Goal: Task Accomplishment & Management: Complete application form

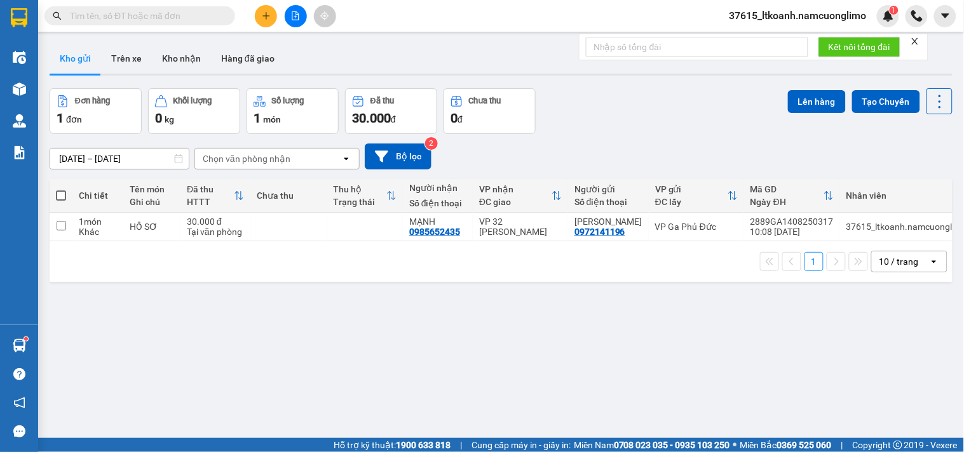
click at [259, 14] on button at bounding box center [266, 16] width 22 height 22
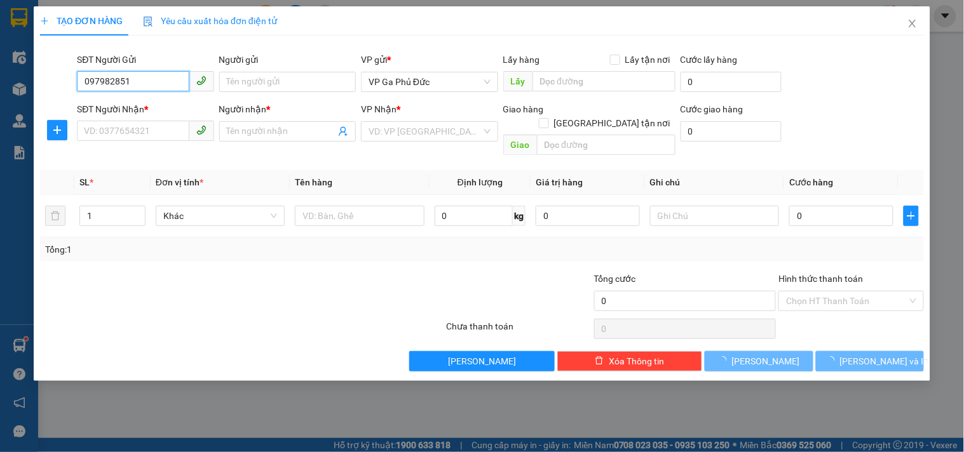
type input "0979828514"
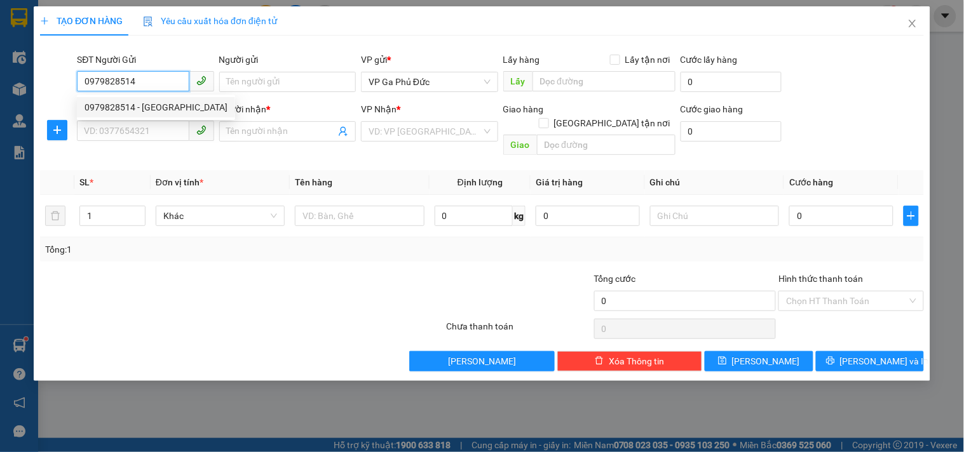
click at [155, 102] on div "0979828514 - [GEOGRAPHIC_DATA]" at bounding box center [155, 107] width 143 height 14
type input "NGA"
type input "0979828514"
click at [166, 133] on input "SĐT Người Nhận *" at bounding box center [133, 131] width 112 height 20
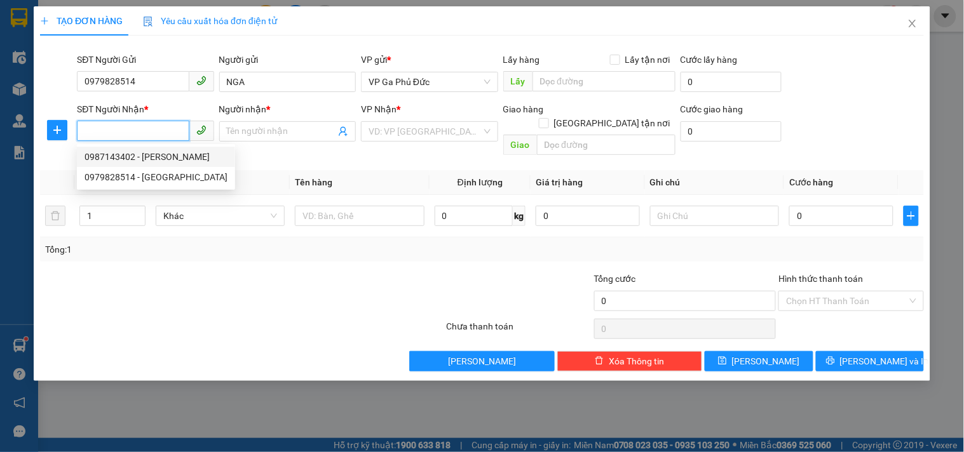
click at [179, 158] on div "0987143402 - [PERSON_NAME]" at bounding box center [155, 157] width 143 height 14
type input "0987143402"
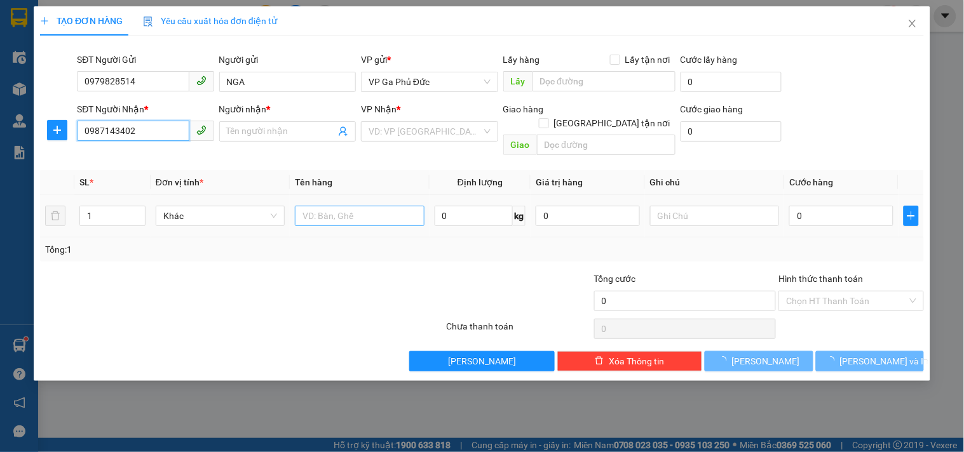
type input "[PERSON_NAME]"
click at [353, 206] on input "text" at bounding box center [359, 216] width 129 height 20
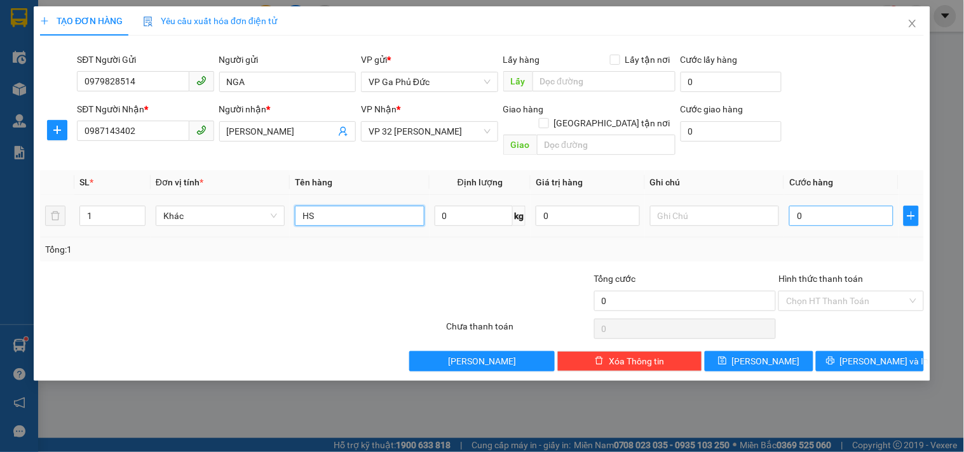
type input "HS"
type input "3"
type input "30"
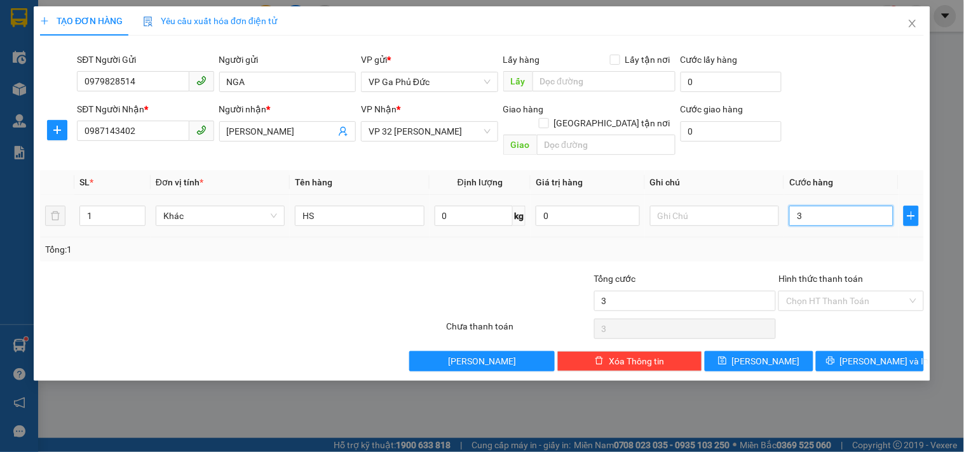
type input "30"
type input "30.000"
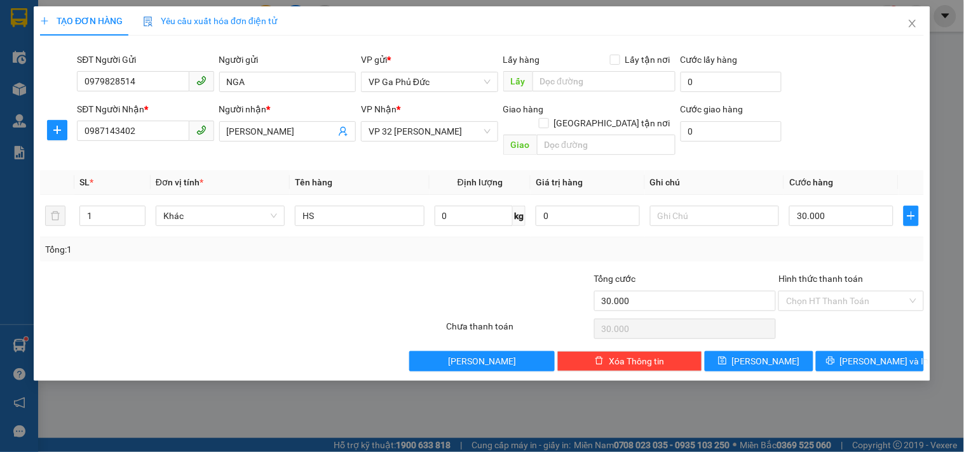
click at [841, 118] on div "SĐT Người Nhận * 0987143402 Người nhận * ANH HUY VP Nhận * VP 32 Mạc Thái Tổ Gi…" at bounding box center [500, 131] width 852 height 58
click at [875, 355] on span "[PERSON_NAME] và In" at bounding box center [884, 362] width 89 height 14
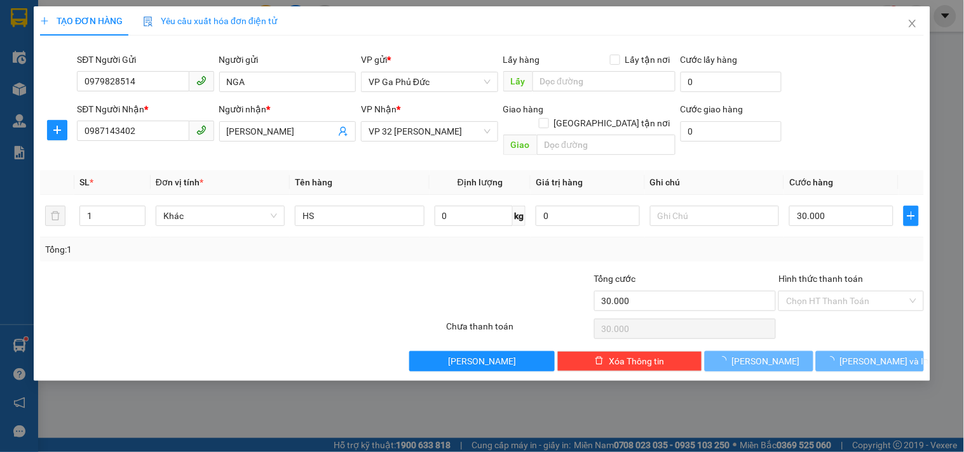
click at [867, 83] on div "SĐT Người Gửi 0979828514 Người gửi NGA VP gửi * VP Ga Phủ Đức Lấy hàng Lấy tận …" at bounding box center [500, 75] width 852 height 44
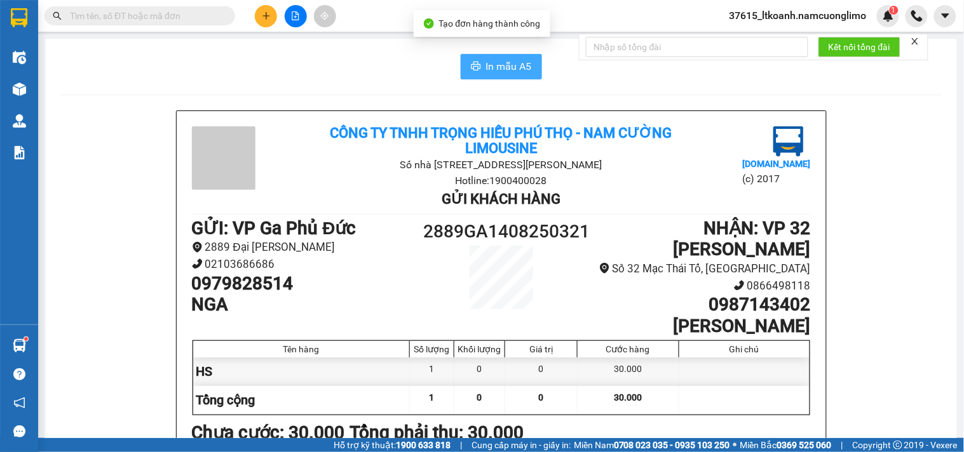
click at [504, 67] on span "In mẫu A5" at bounding box center [509, 66] width 46 height 16
